Goal: Information Seeking & Learning: Find specific fact

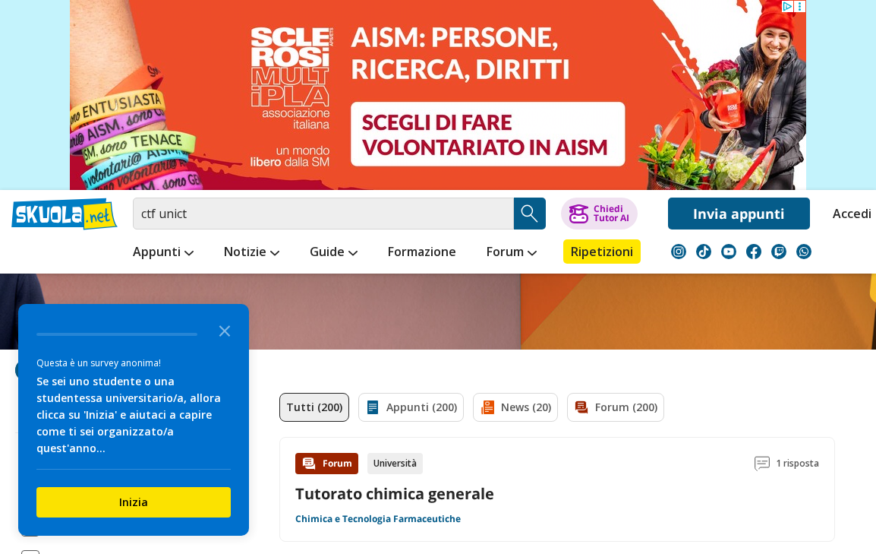
click at [424, 401] on link "Appunti (200)" at bounding box center [411, 407] width 106 height 29
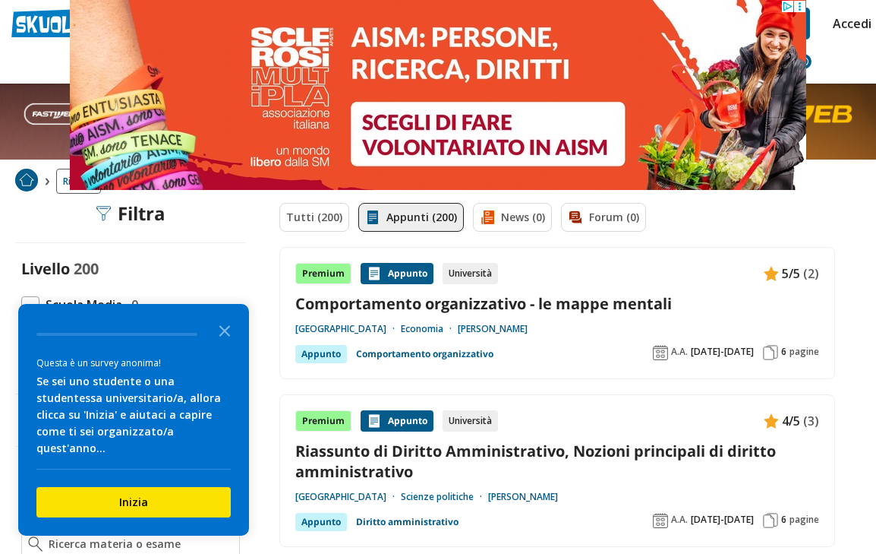
click at [309, 229] on link "Tutti (200)" at bounding box center [314, 217] width 70 height 29
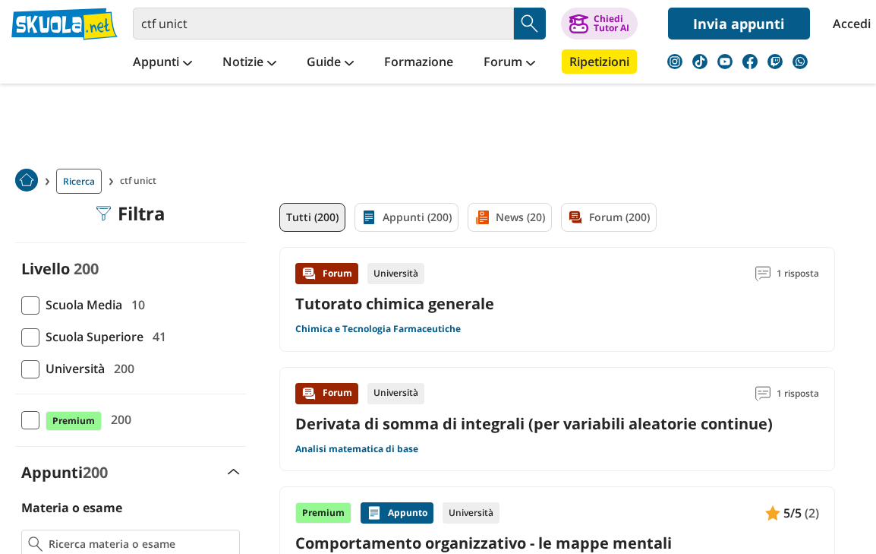
click at [416, 213] on link "Appunti (200)" at bounding box center [407, 217] width 104 height 29
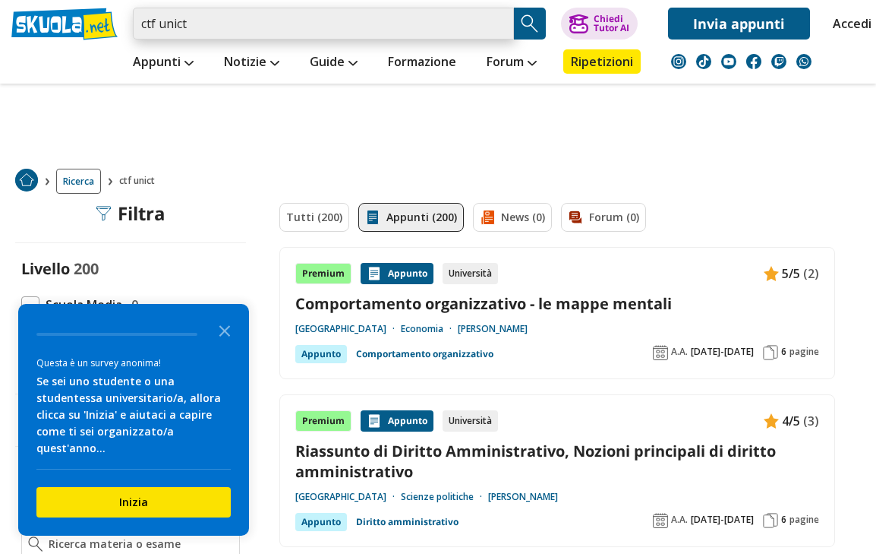
click at [162, 27] on input "ctf unict" at bounding box center [323, 24] width 381 height 32
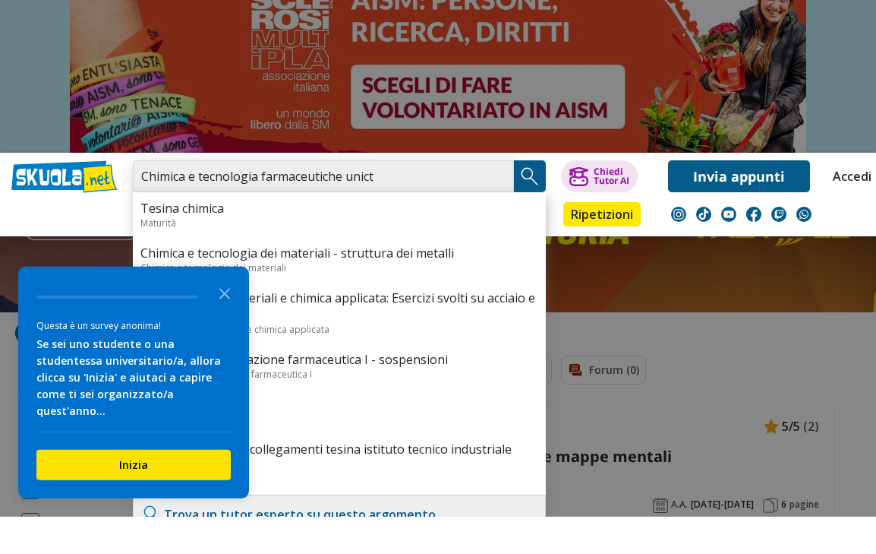
type input "Chimica e tecnologia farmaceutiche unict"
